Goal: Transaction & Acquisition: Purchase product/service

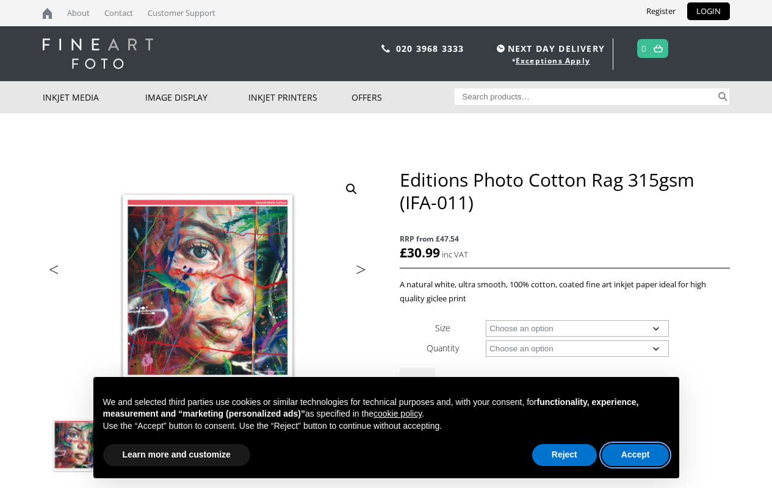
click at [635, 455] on button "Accept" at bounding box center [636, 455] width 68 height 22
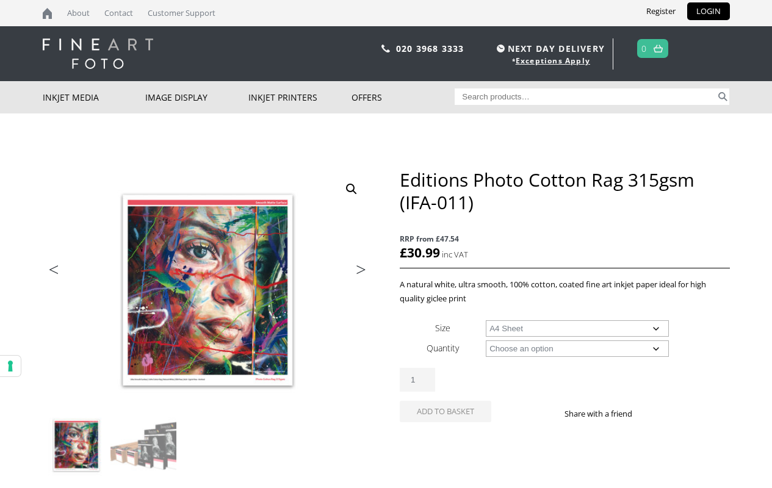
select select "a4-sheet"
click at [417, 380] on input "1" at bounding box center [417, 380] width 35 height 24
type input "1"
click at [564, 375] on div "Editions Photo Cotton Rag 315gsm (IFA-011) quantity 1" at bounding box center [565, 380] width 330 height 24
click at [10, 366] on button "Your consent preferences for tracking technologies" at bounding box center [10, 366] width 21 height 21
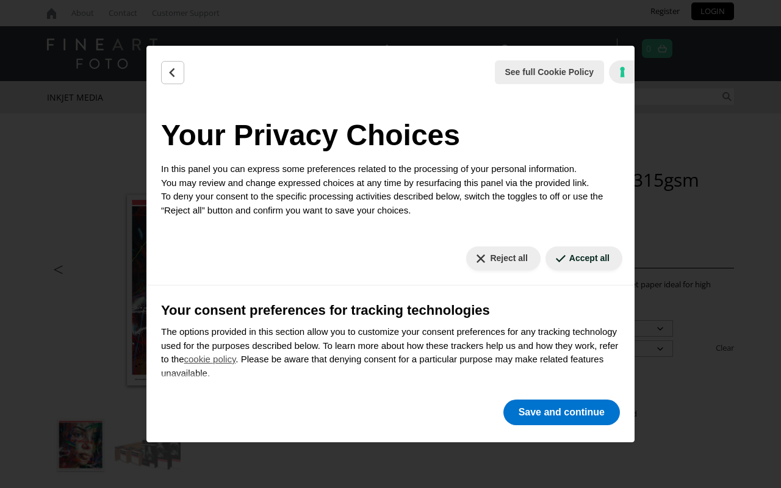
click at [574, 258] on button "Accept all" at bounding box center [584, 259] width 77 height 24
click at [561, 412] on button "Save and continue" at bounding box center [561, 413] width 117 height 26
